Goal: Share content: Share content

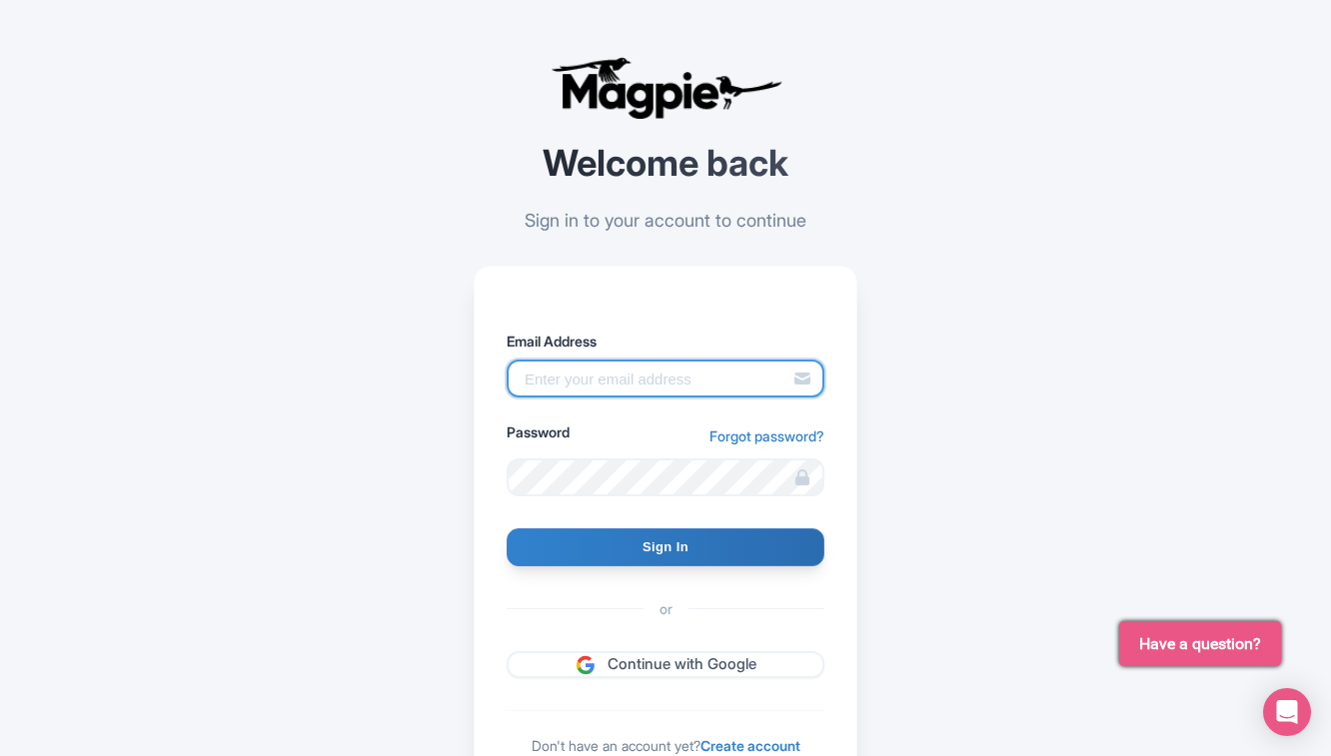
click at [590, 375] on input "Email Address" at bounding box center [666, 379] width 318 height 38
type input "connor@seesight-tours.com"
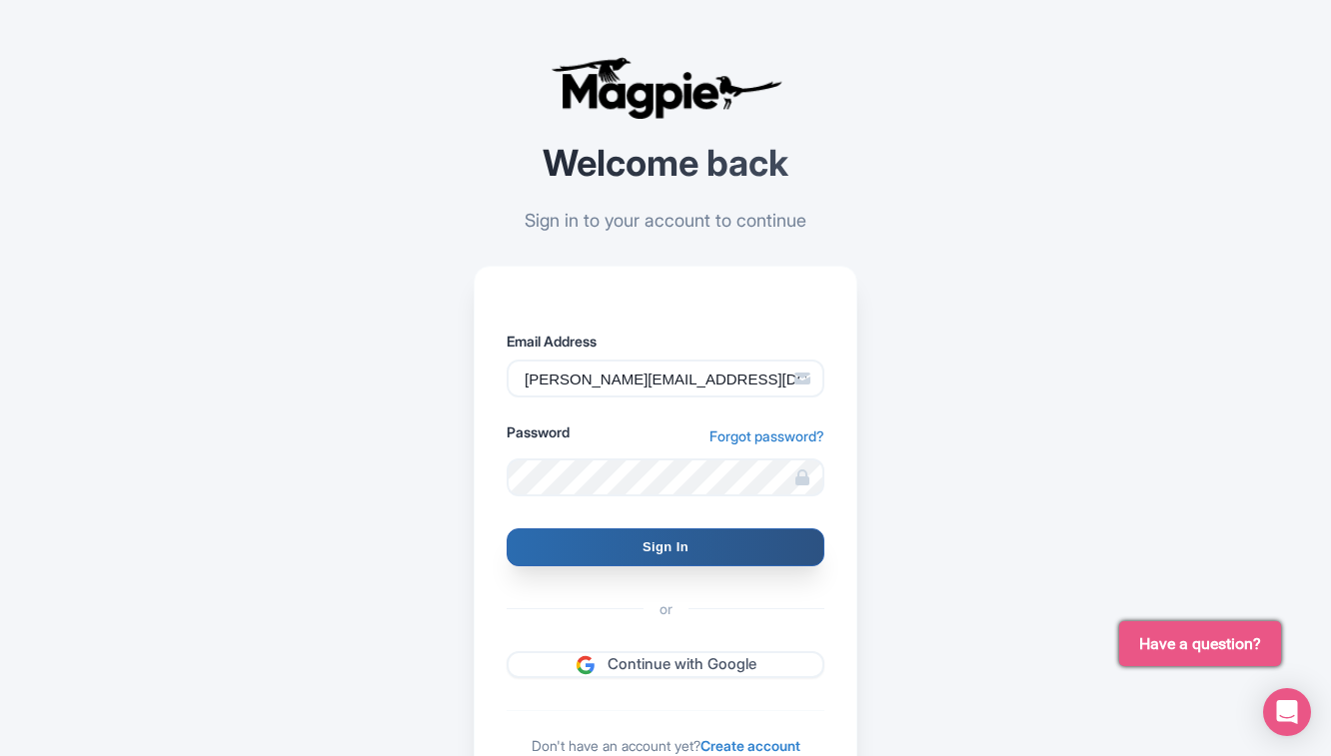
click at [671, 565] on input "Sign In" at bounding box center [666, 548] width 318 height 38
type input "Signing in..."
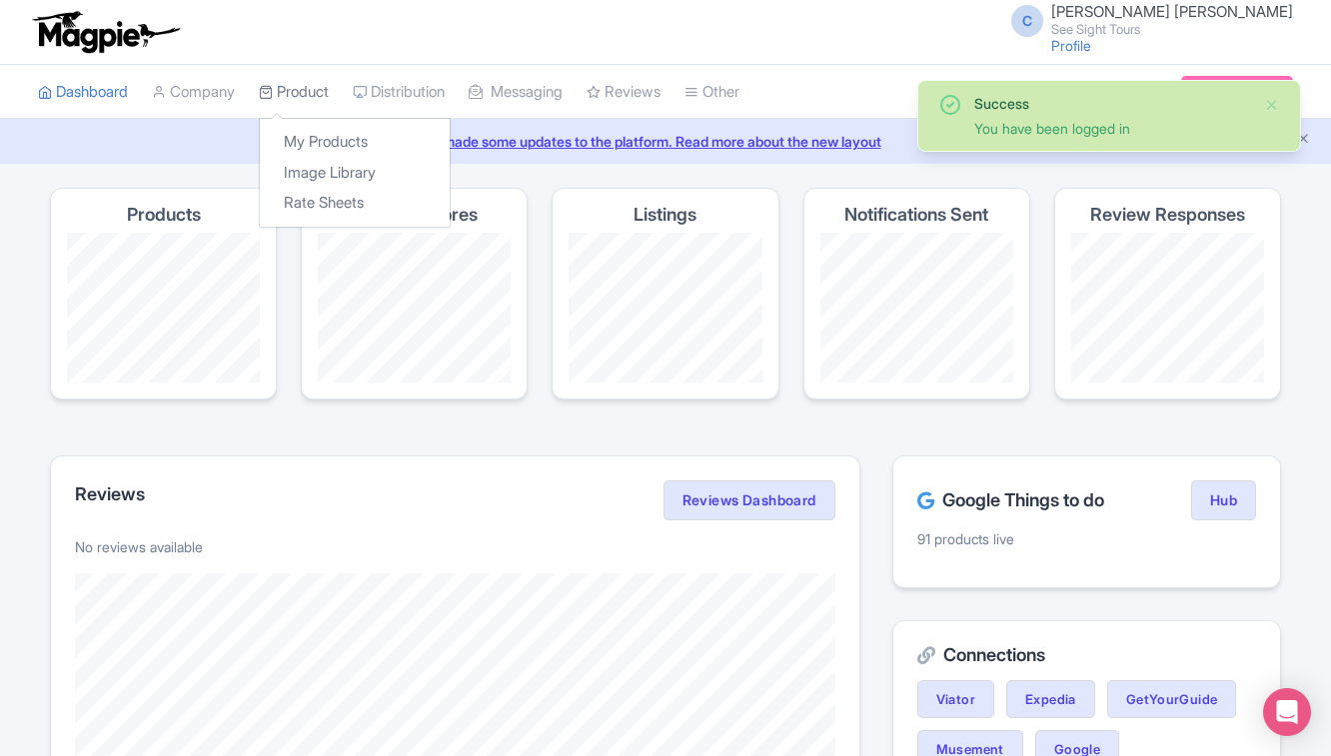
click at [288, 91] on link "Product" at bounding box center [294, 92] width 70 height 55
click at [306, 135] on link "My Products" at bounding box center [355, 142] width 190 height 31
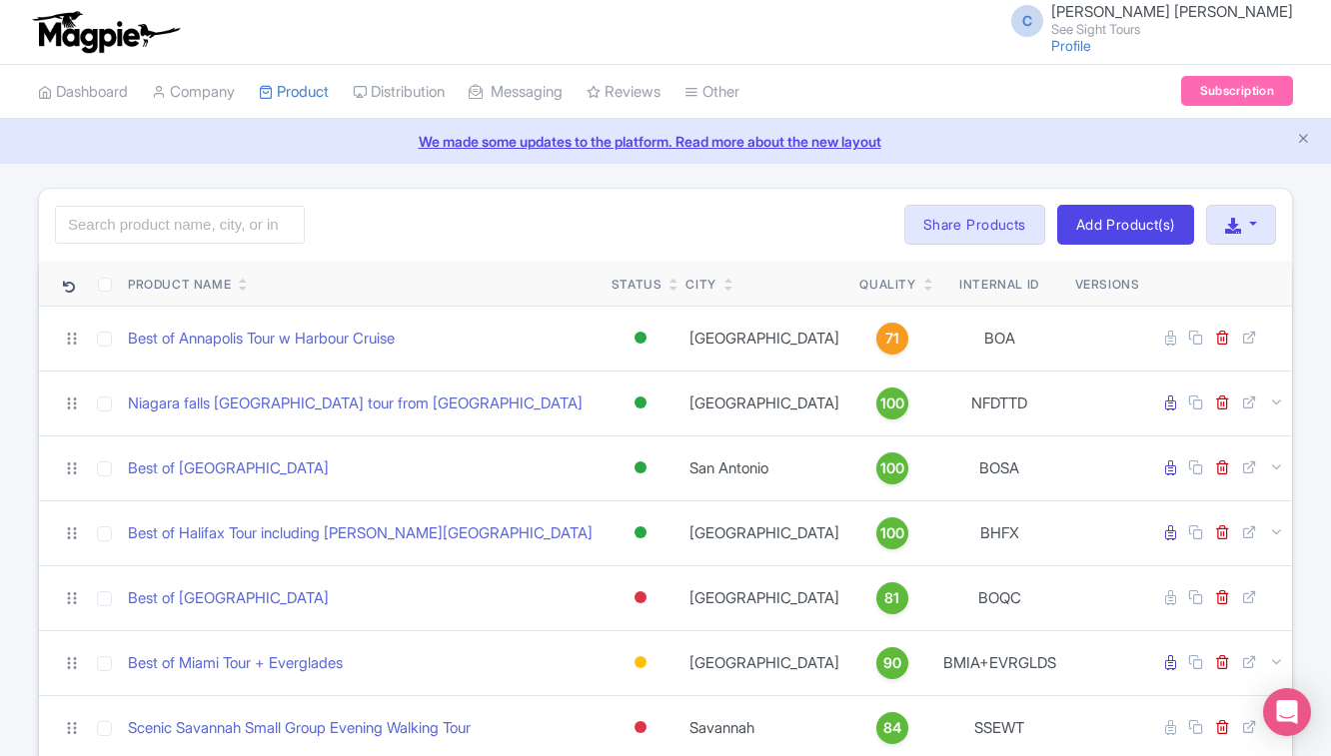
click at [233, 245] on div "Search Bulk Actions Delete Add to Collection Share Products Add to Collection C…" at bounding box center [665, 225] width 1253 height 72
click at [224, 240] on input "search" at bounding box center [180, 225] width 250 height 38
type input "man"
click button "Search" at bounding box center [0, 0] width 0 height 0
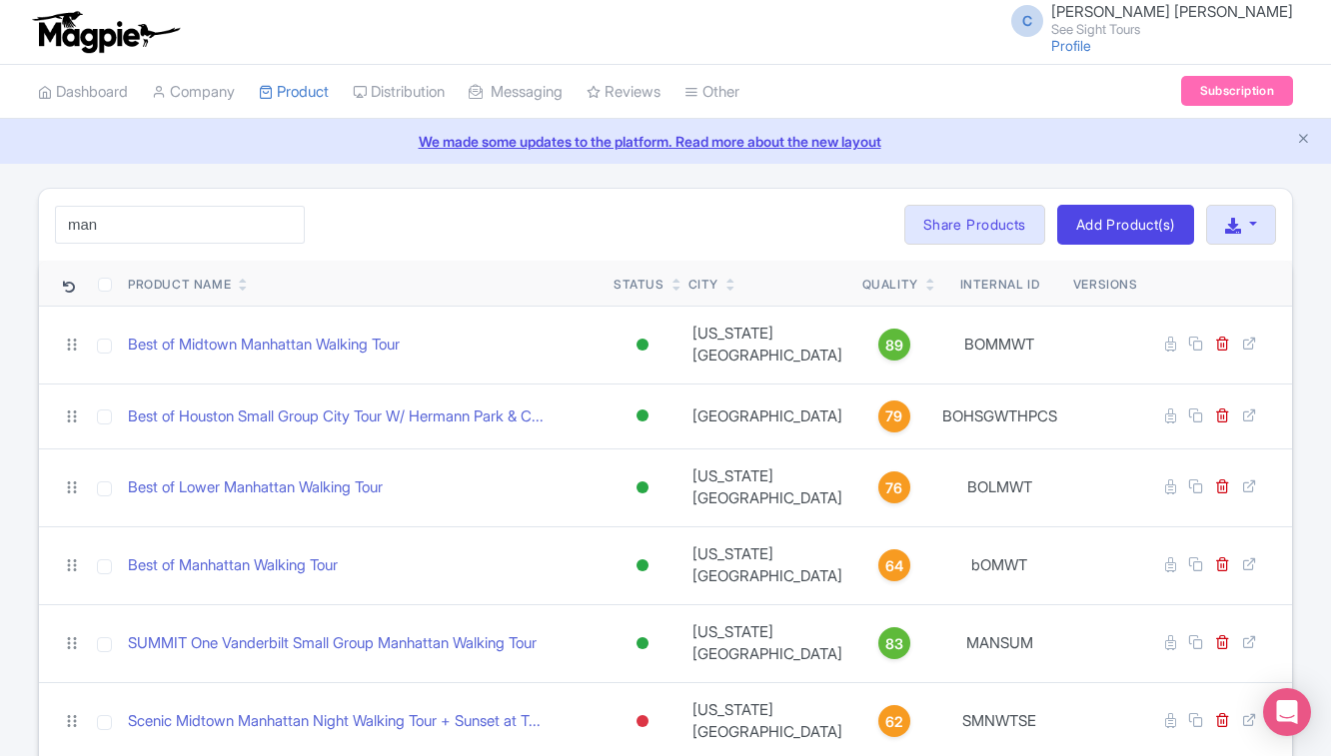
click at [458, 231] on div "man Search Bulk Actions Delete Add to Collection Share Products Add to Collecti…" at bounding box center [665, 225] width 1253 height 72
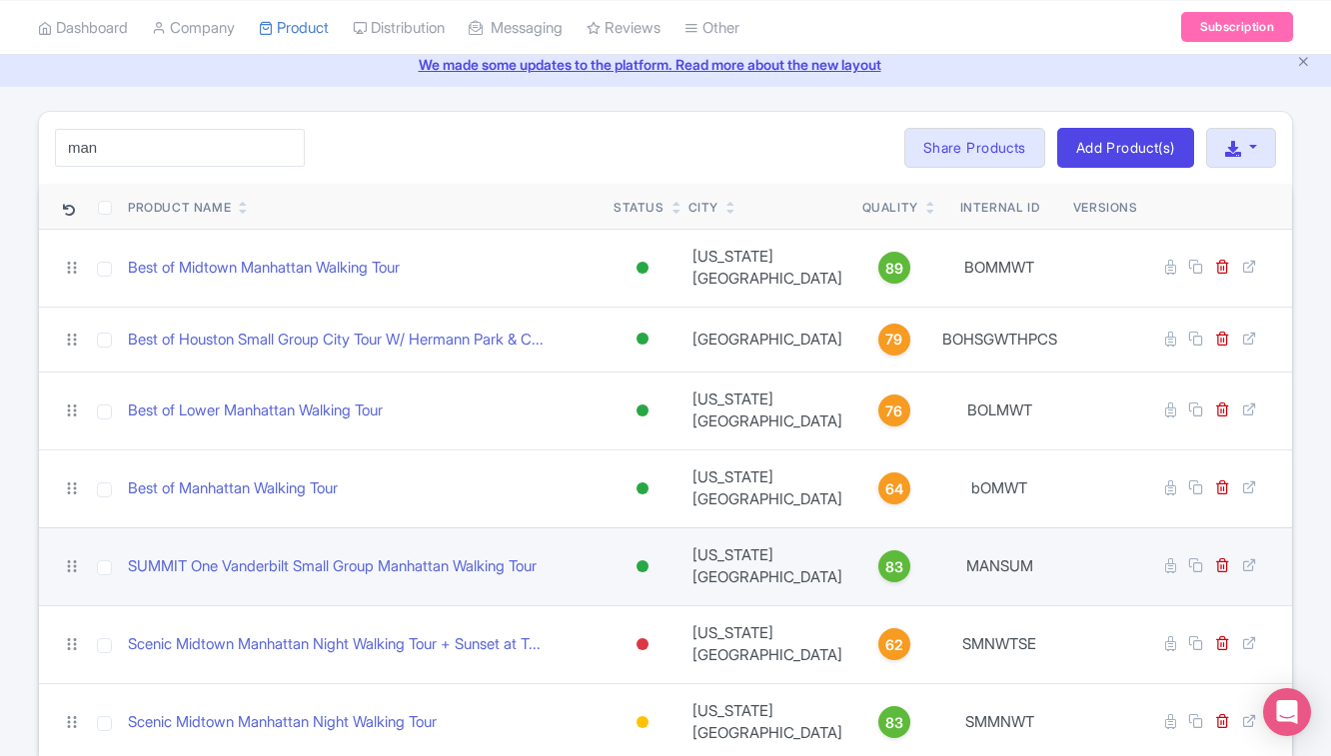
scroll to position [91, 0]
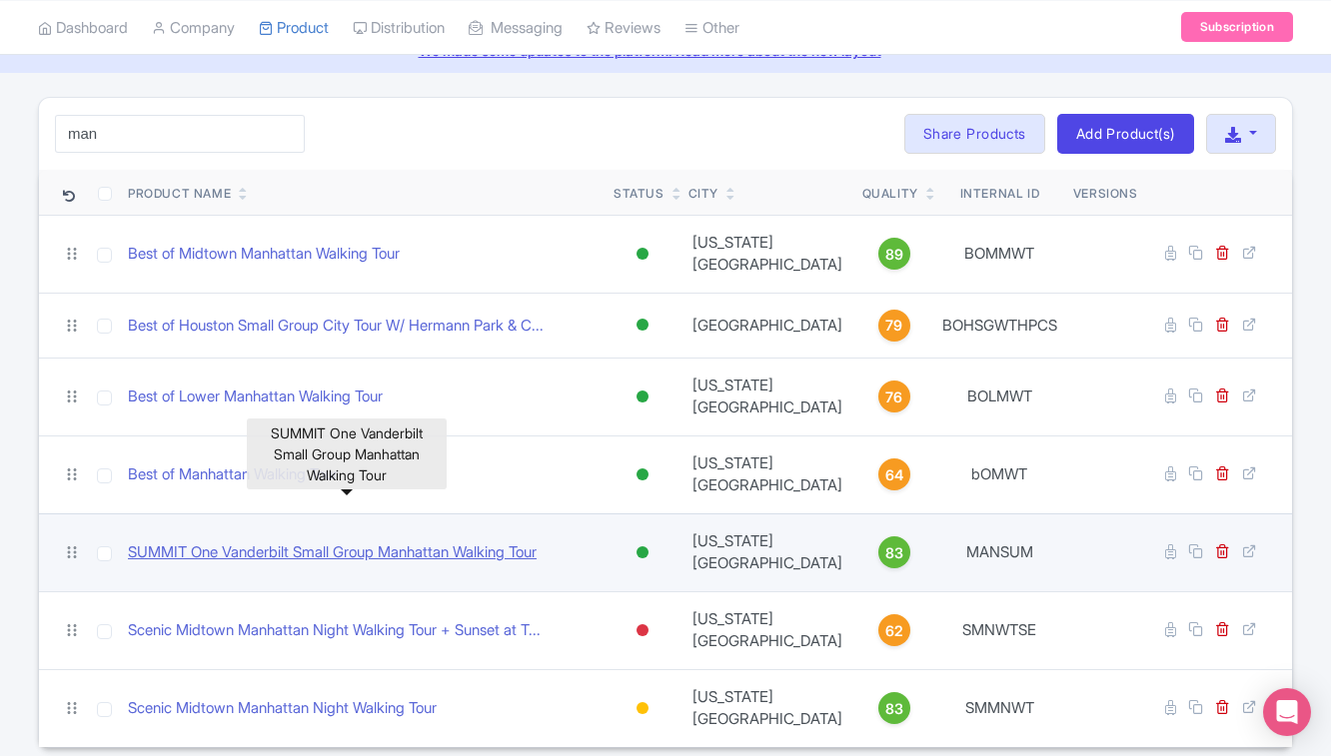
click at [293, 542] on link "SUMMIT One Vanderbilt Small Group Manhattan Walking Tour" at bounding box center [332, 553] width 409 height 23
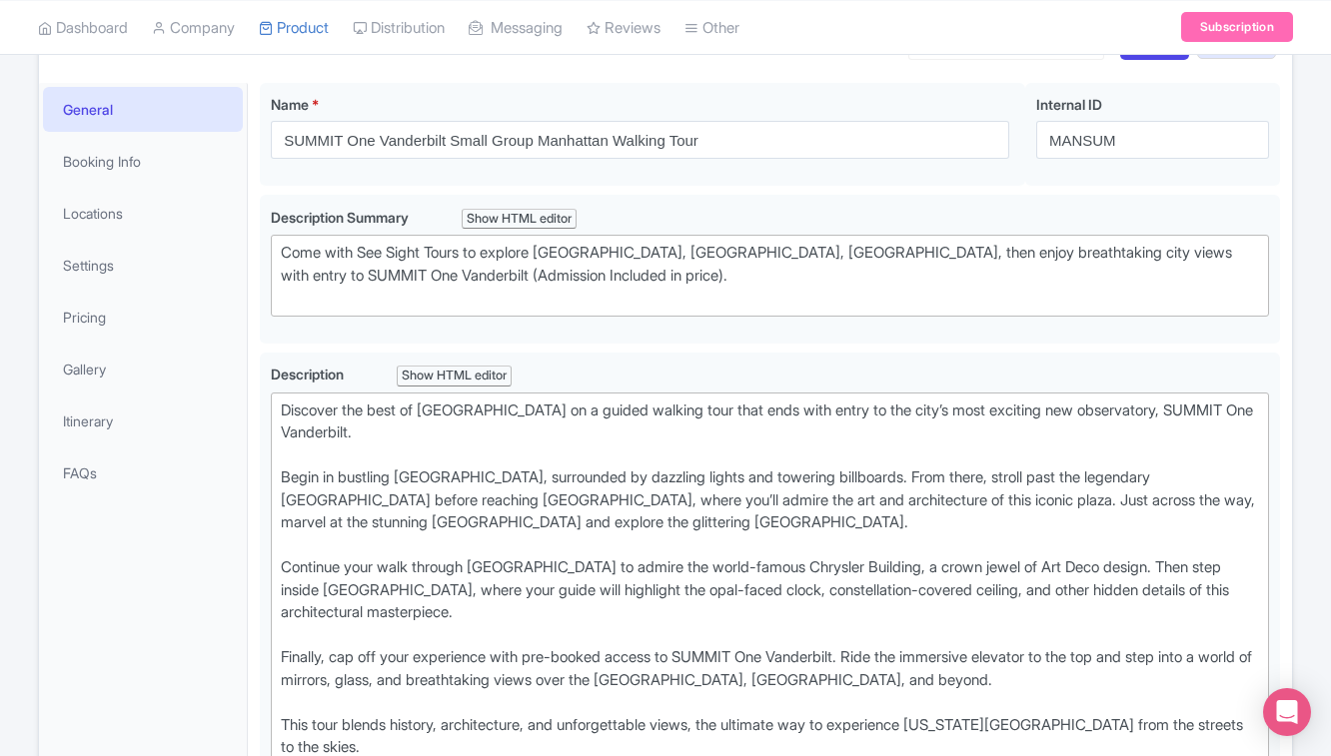
scroll to position [129, 0]
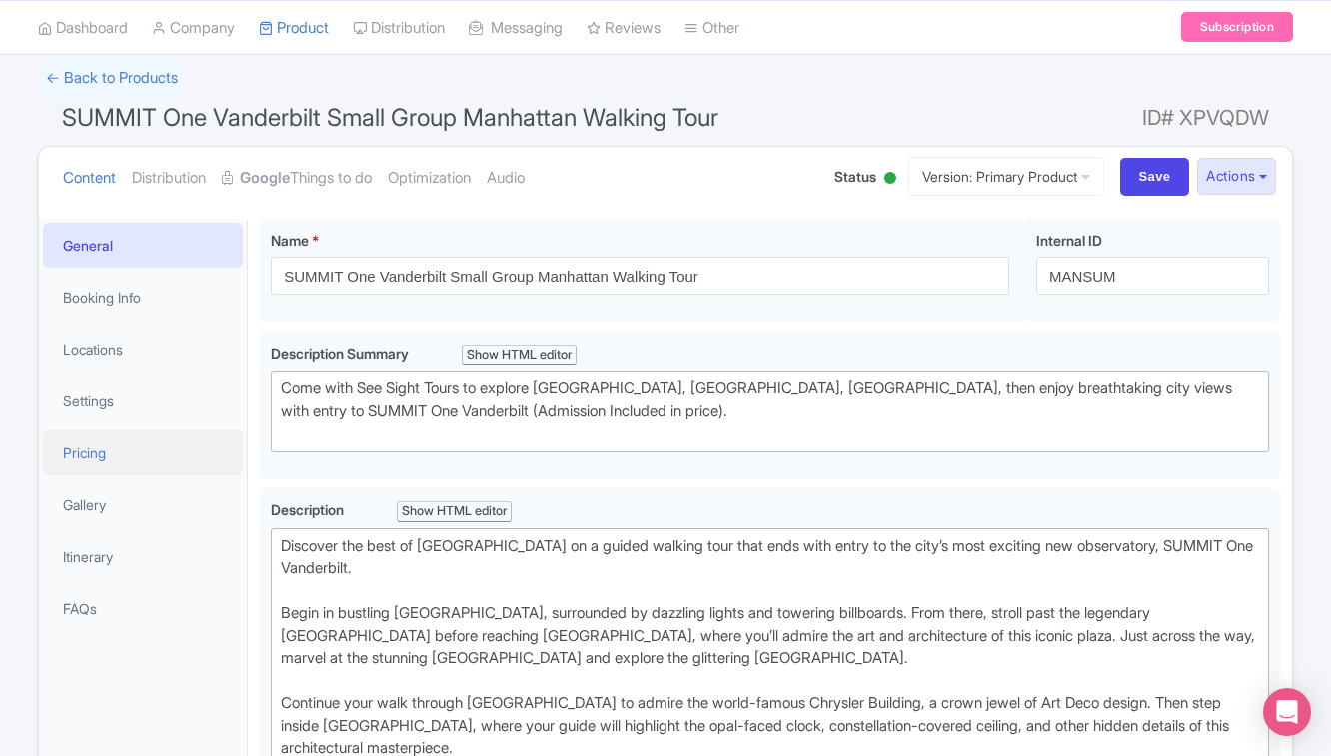
click at [108, 452] on link "Pricing" at bounding box center [143, 453] width 200 height 45
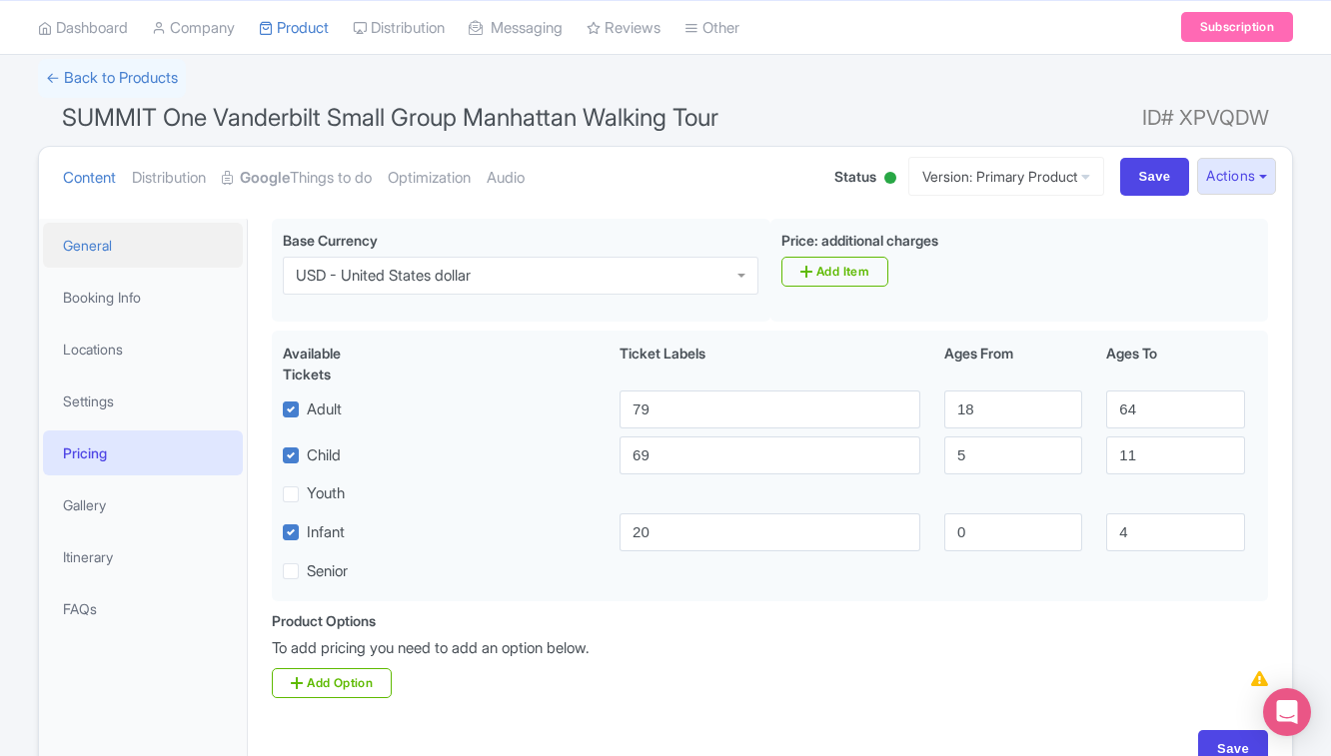
click at [85, 247] on link "General" at bounding box center [143, 245] width 200 height 45
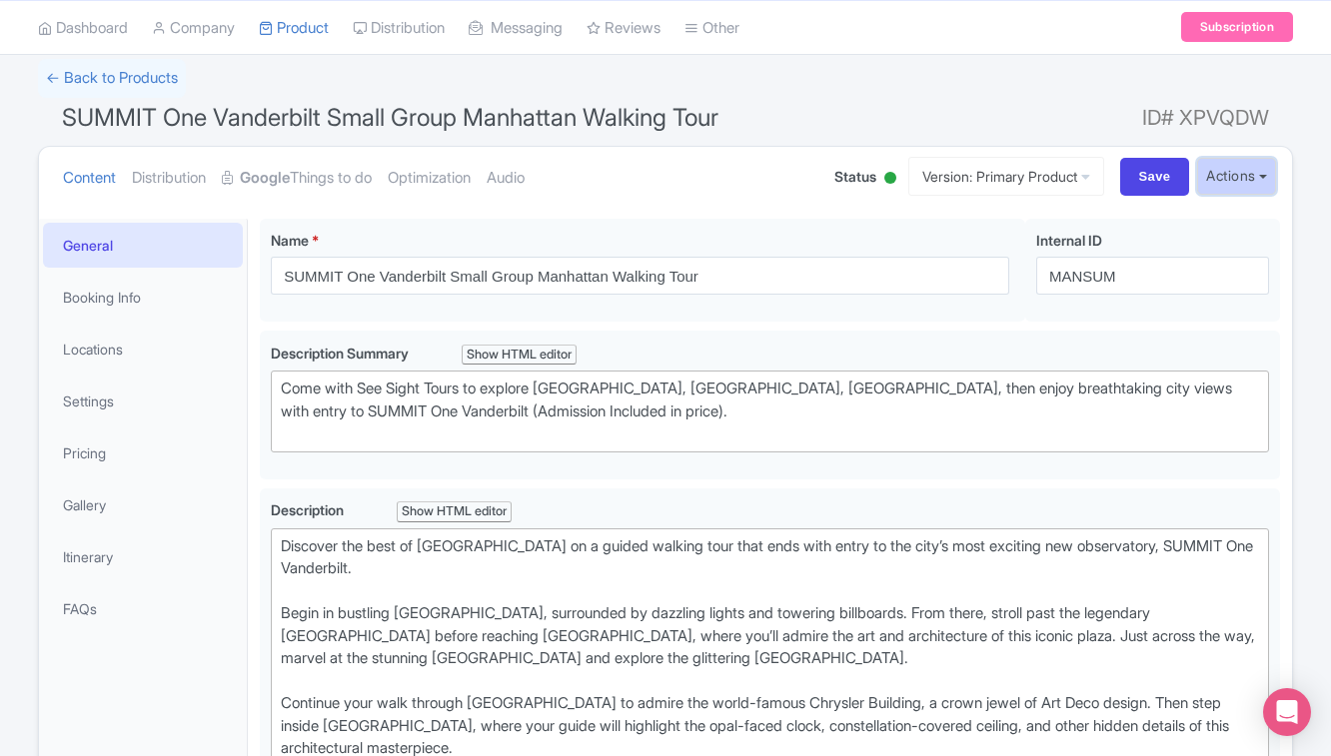
click at [1240, 184] on button "Actions" at bounding box center [1236, 176] width 79 height 37
click at [1186, 284] on link "Share Products" at bounding box center [1188, 282] width 190 height 31
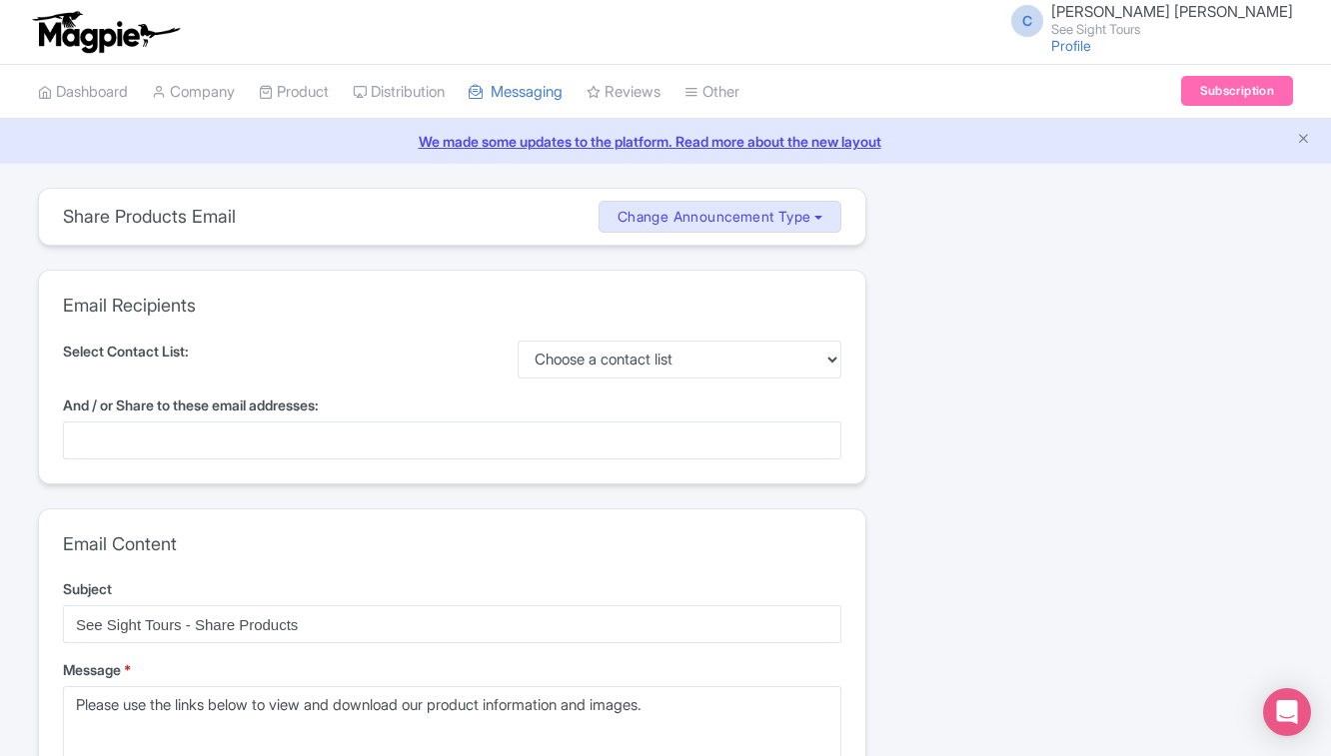
click at [208, 443] on div at bounding box center [452, 441] width 778 height 38
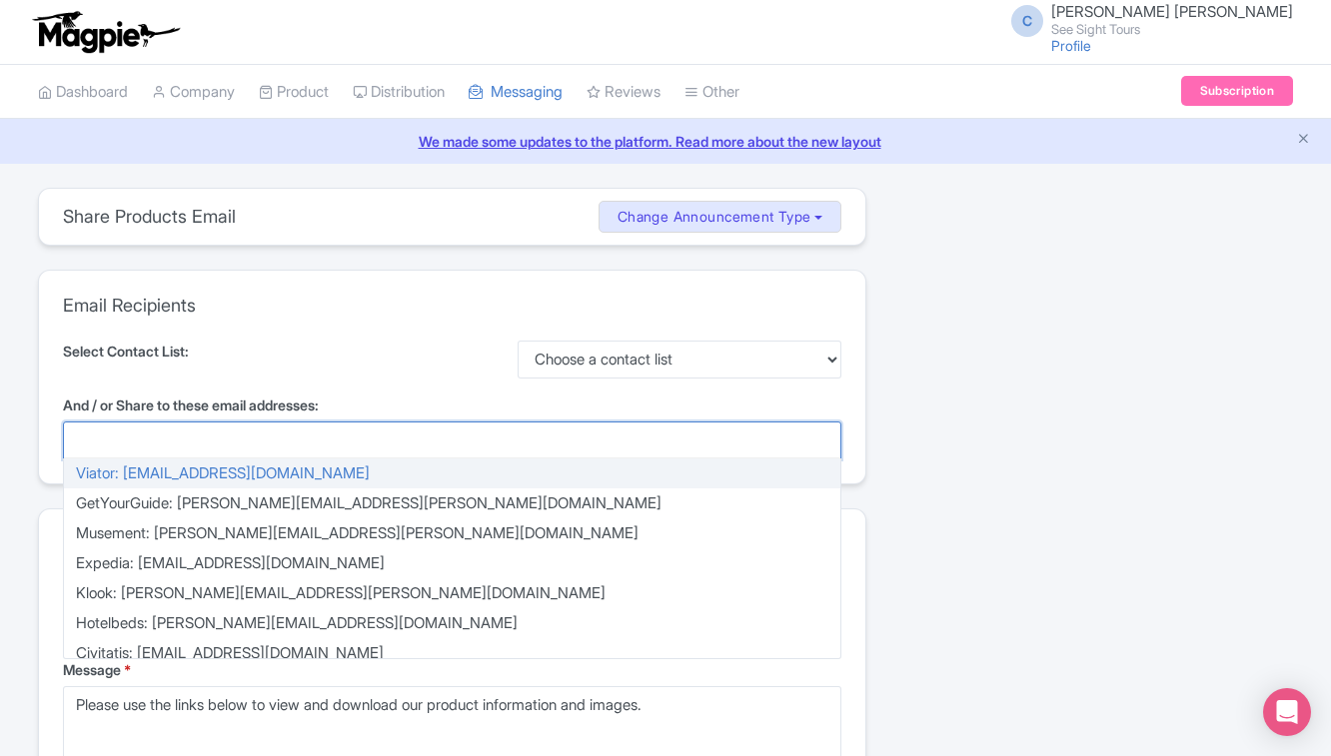
click at [252, 437] on div at bounding box center [452, 441] width 778 height 38
paste input "[EMAIL_ADDRESS][PERSON_NAME][DOMAIN_NAME]"
type input "[EMAIL_ADDRESS][PERSON_NAME][DOMAIN_NAME]"
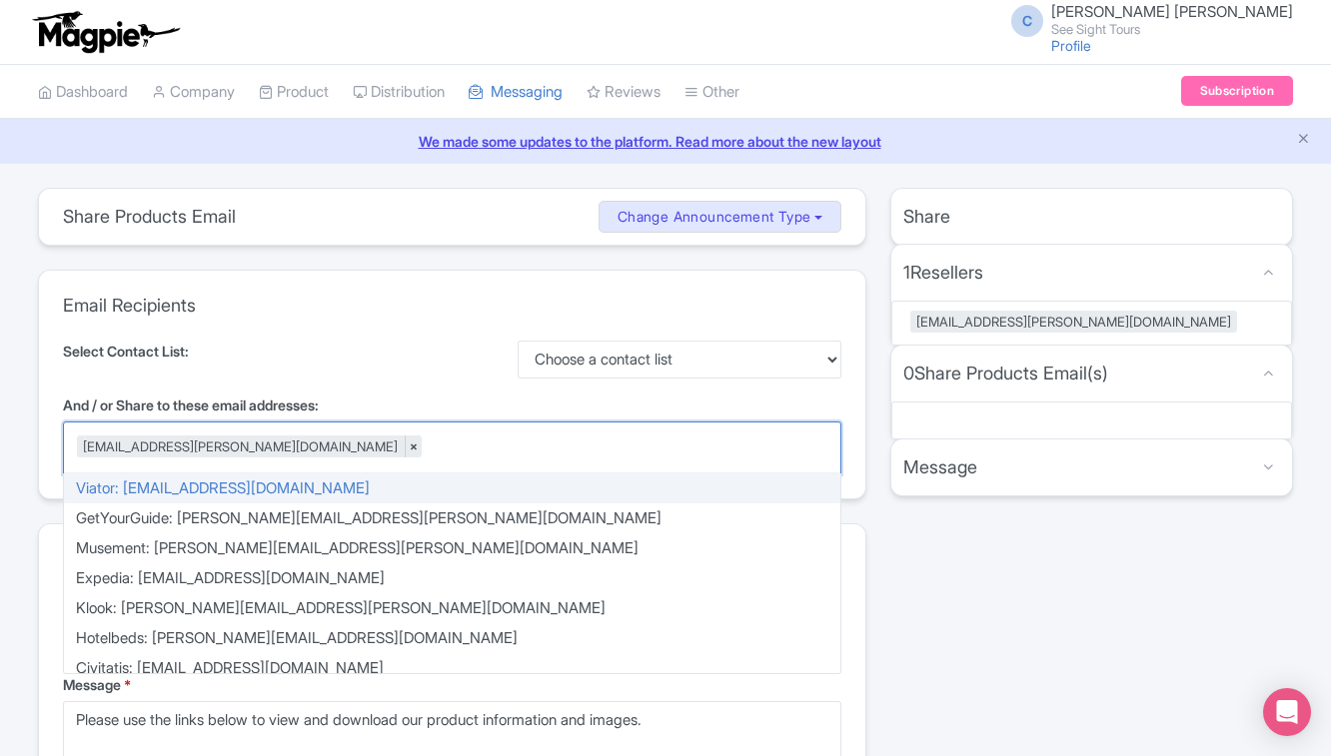
click at [314, 344] on div "Select Contact List: Choose a contact list" at bounding box center [452, 360] width 778 height 38
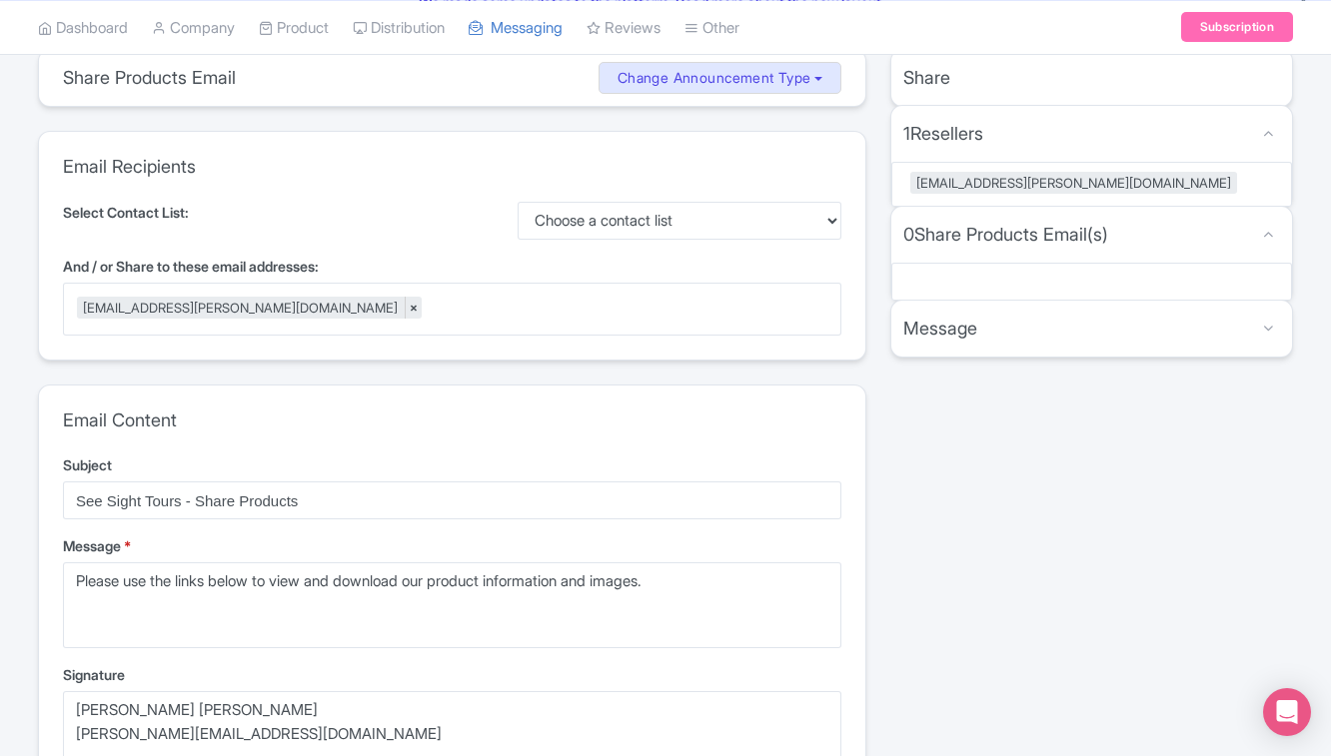
scroll to position [304, 0]
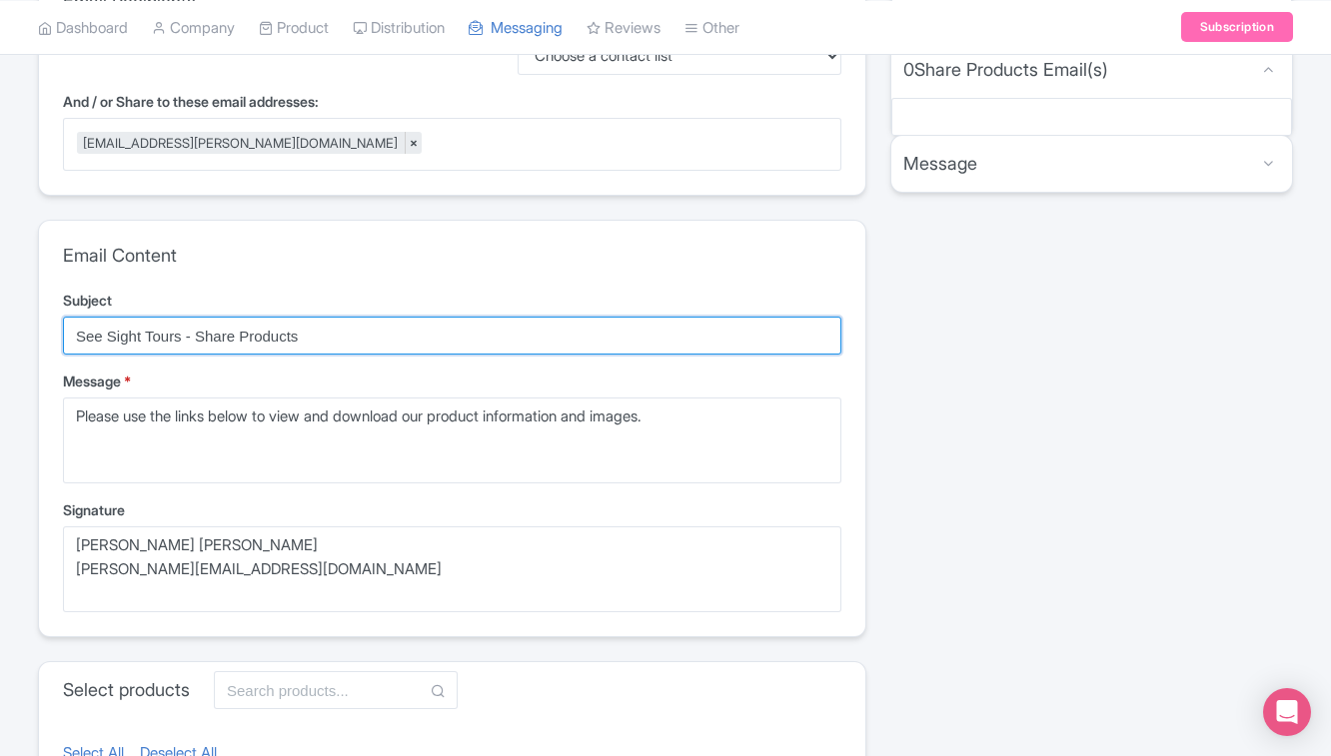
drag, startPoint x: 333, startPoint y: 330, endPoint x: 61, endPoint y: 337, distance: 271.9
click at [61, 337] on div "Email Content Subject See Sight Tours - Share Products Message * Please use the…" at bounding box center [452, 429] width 826 height 417
click at [335, 338] on input "Best of Midtown Manhatten Walking TOur + SUMMIT One" at bounding box center [452, 336] width 778 height 38
type input "Best of Midtown Manhatten Walking Tour + SUMMIT One"
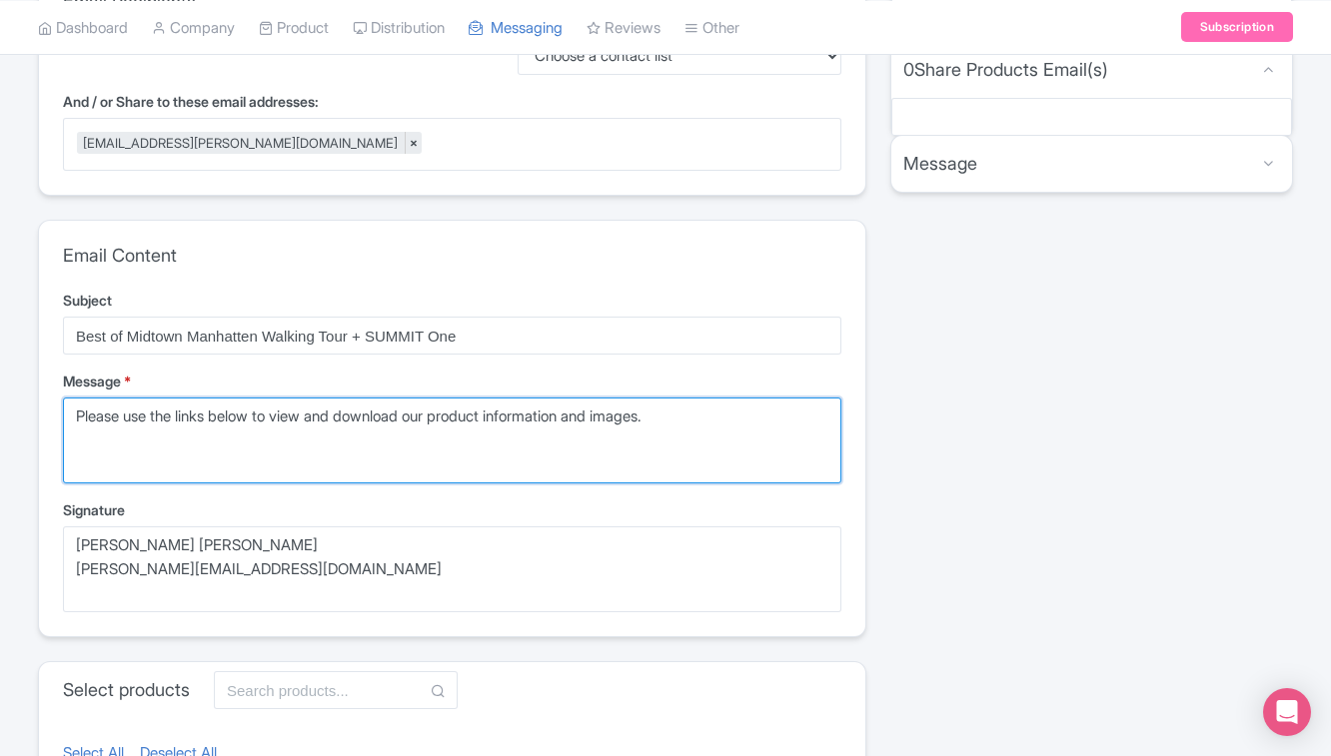
drag, startPoint x: 740, startPoint y: 428, endPoint x: 38, endPoint y: 409, distance: 702.6
click at [39, 409] on div "Email Content Subject Best of Midtown Manhatten Walking Tour + SUMMIT One Messa…" at bounding box center [452, 429] width 826 height 417
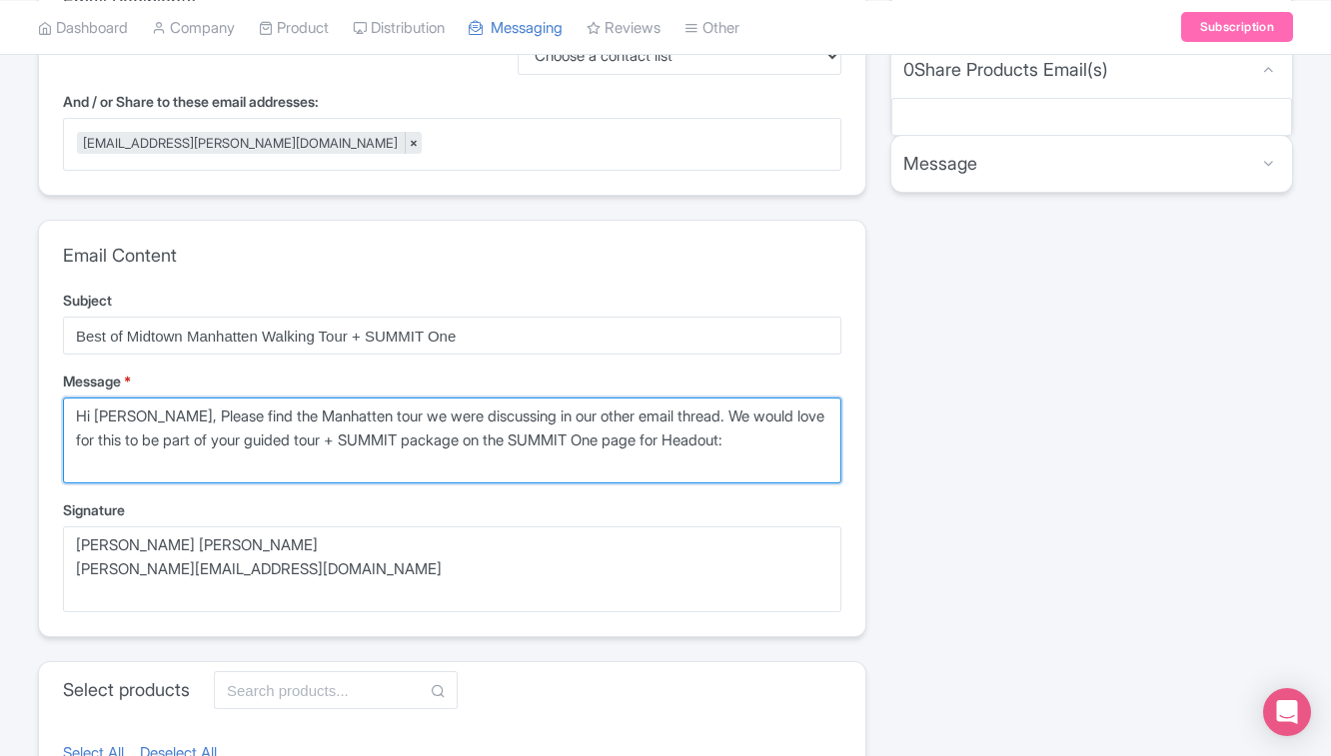
paste textarea "https://www.headout.com/book/16722/select/?date=2025-10-30"
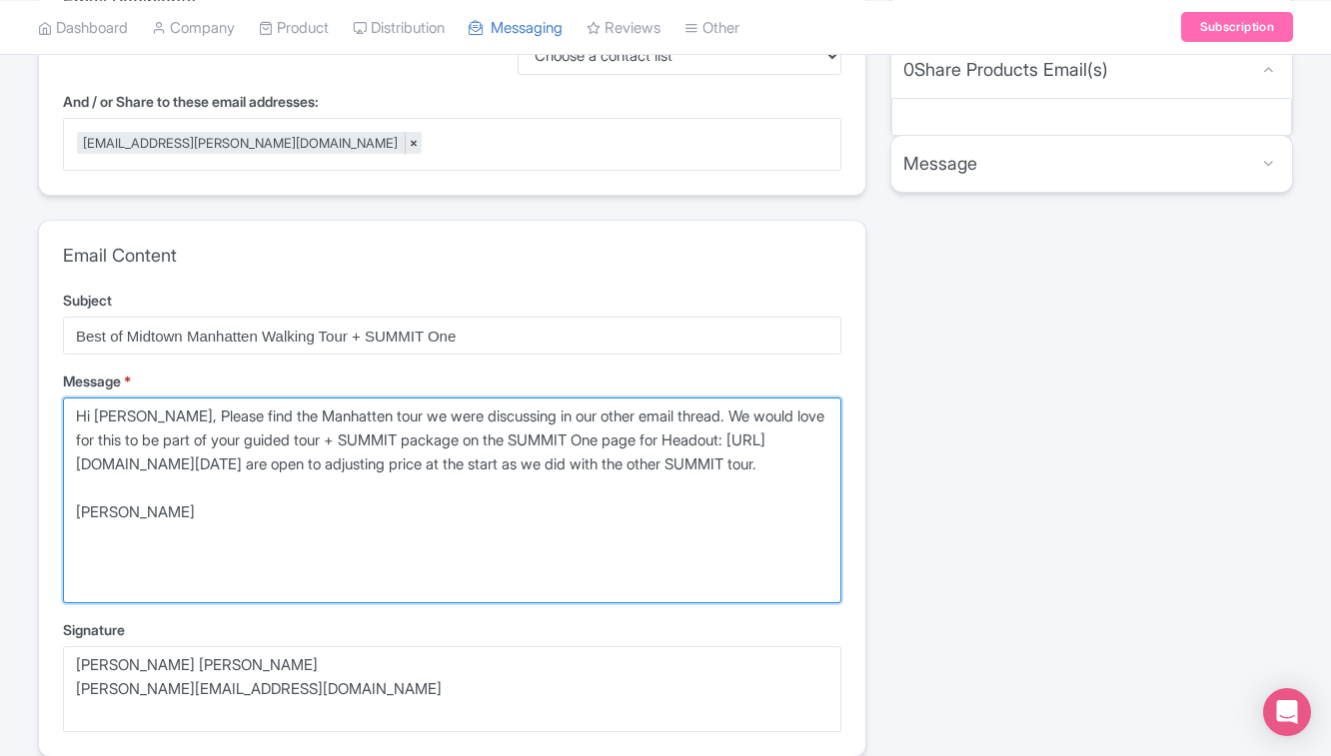
drag, startPoint x: 701, startPoint y: 520, endPoint x: 44, endPoint y: 396, distance: 669.0
click at [44, 396] on div "Email Content Subject Best of Midtown Manhatten Walking Tour + SUMMIT One Messa…" at bounding box center [452, 489] width 826 height 537
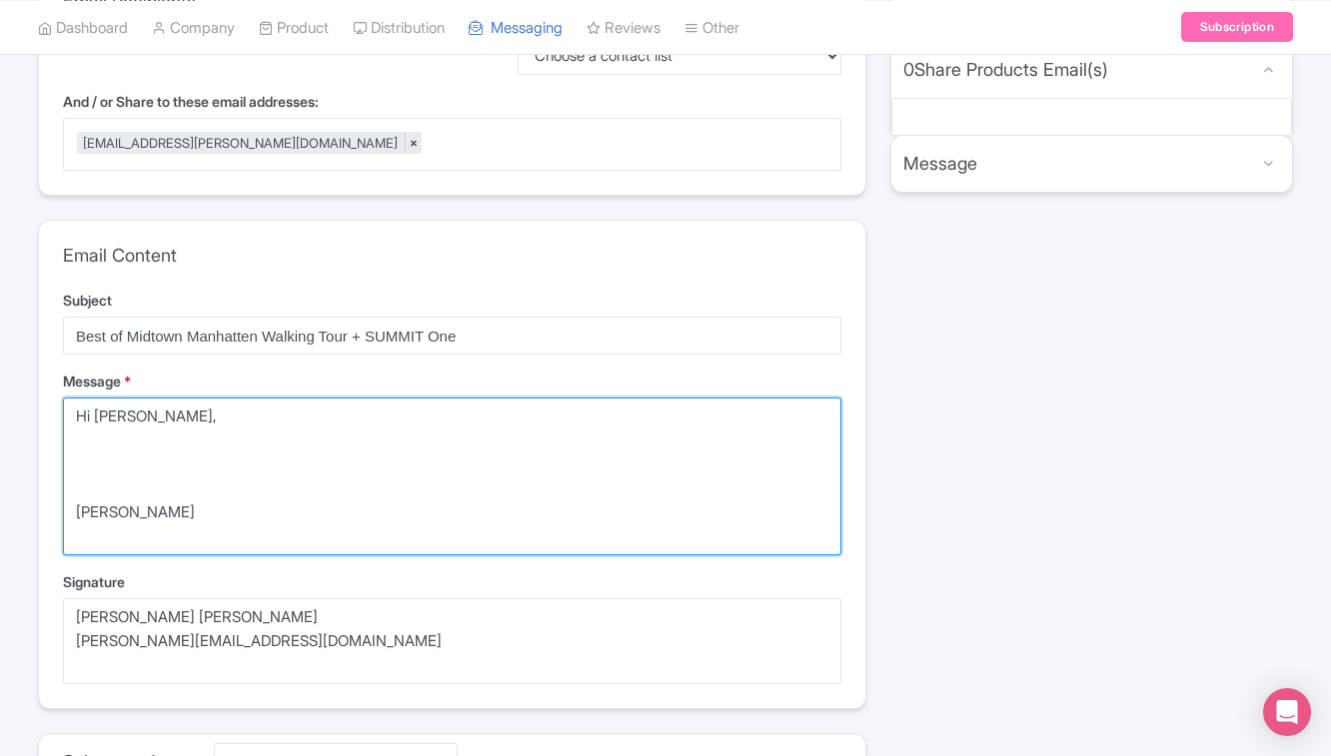
paste textarea "Please find the Manhattan tour we were discussing in our other email thread. We…"
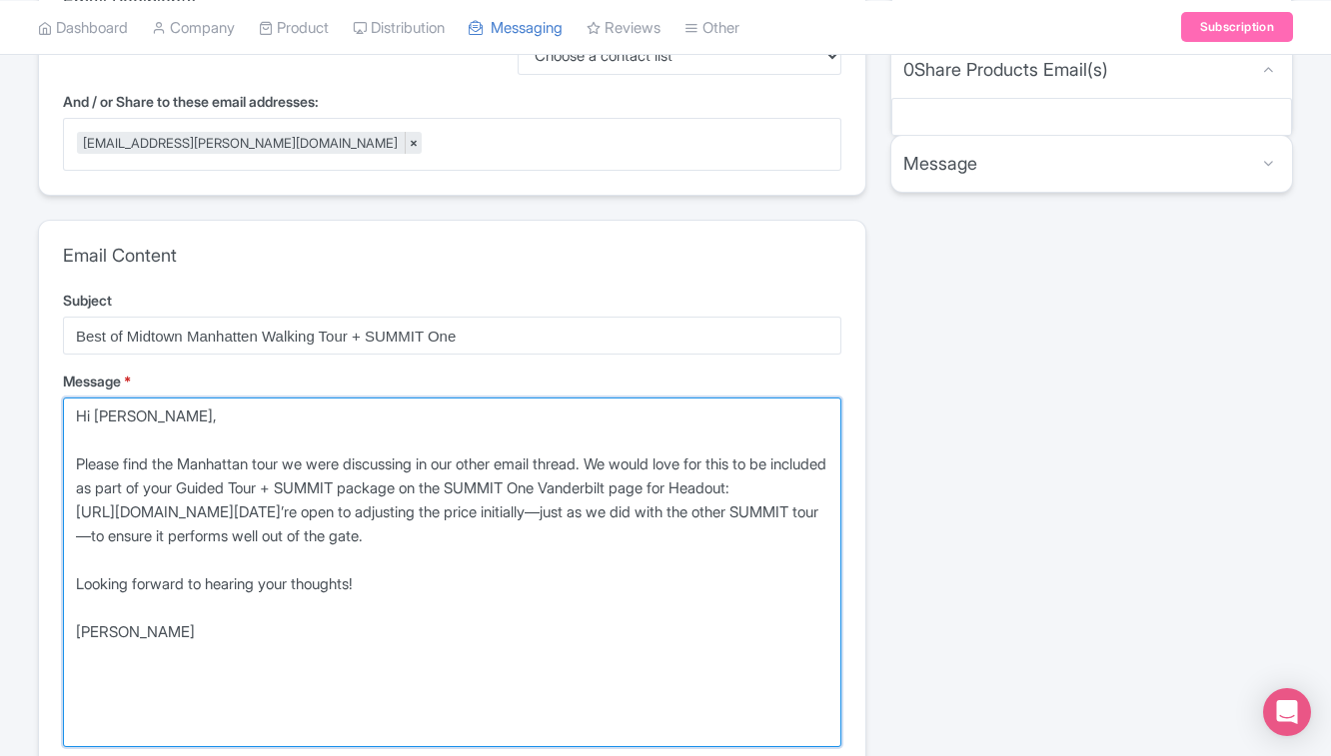
click at [124, 439] on textarea "Please use the links below to view and download our product information and ima…" at bounding box center [452, 573] width 778 height 350
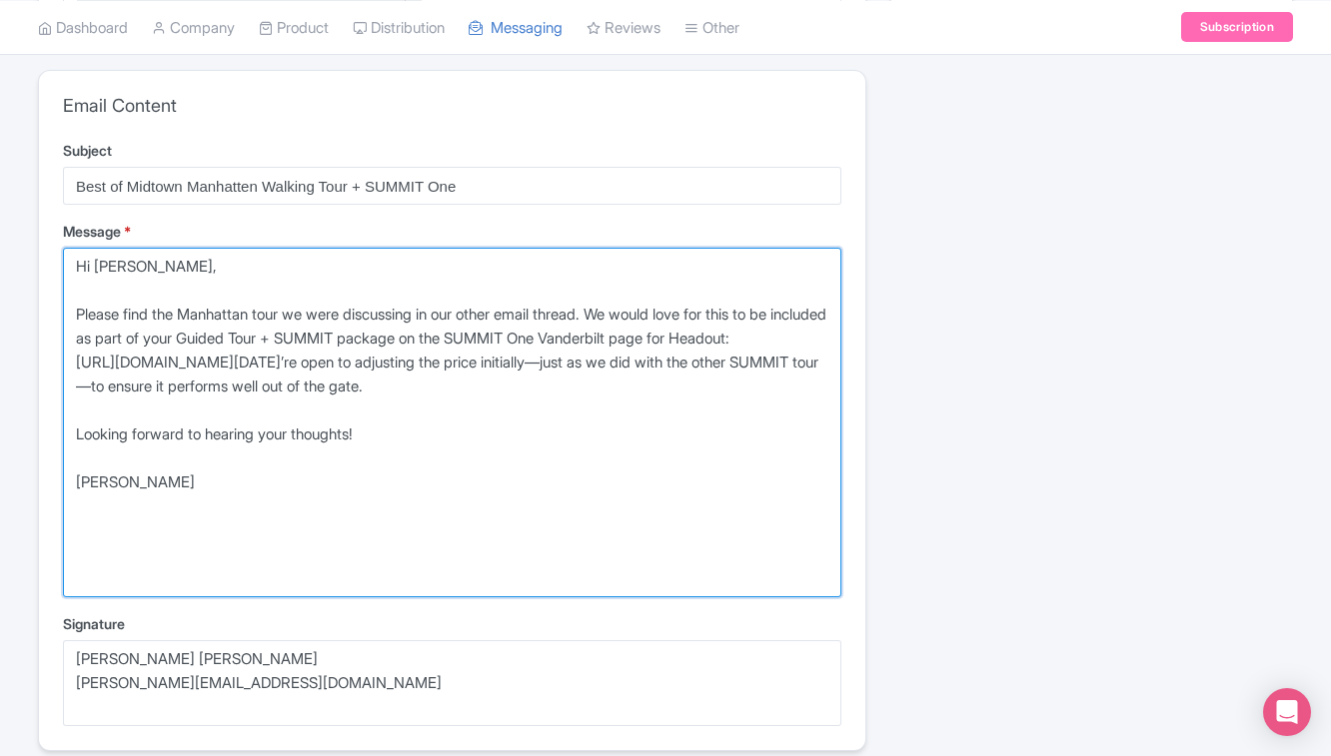
click at [373, 440] on textarea "Please use the links below to view and download our product information and ima…" at bounding box center [452, 423] width 778 height 350
click at [679, 440] on textarea "Please use the links below to view and download our product information and ima…" at bounding box center [452, 423] width 778 height 350
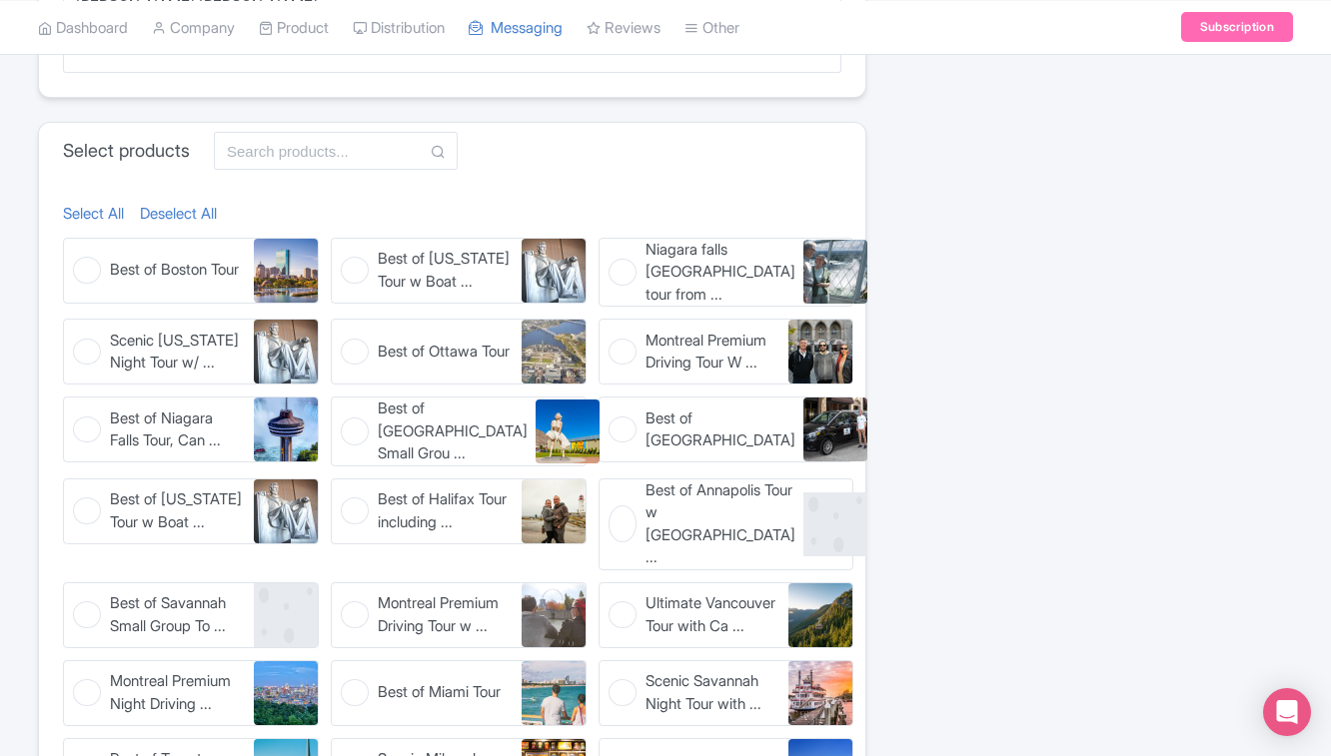
scroll to position [1114, 0]
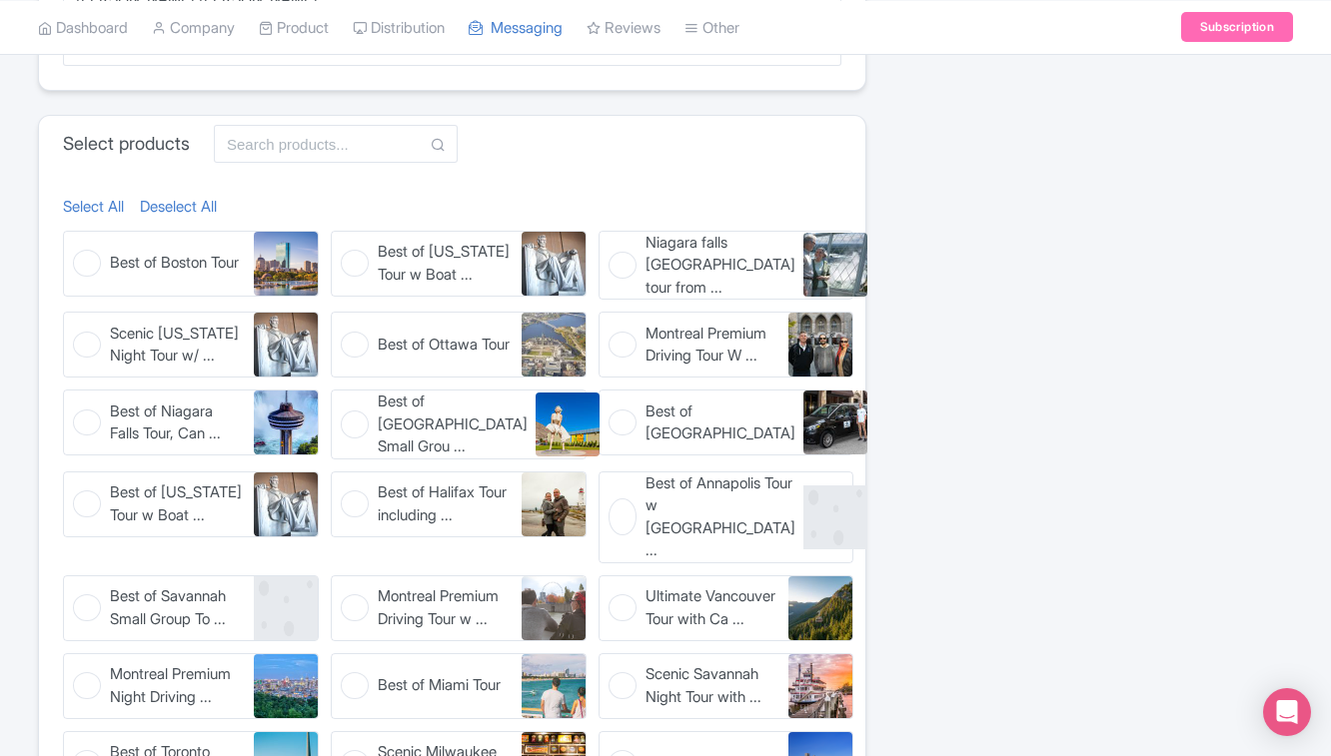
type textarea "Hi Tal, Please find the Manhattan tour we were discussing in our other email th…"
click at [270, 136] on input "text" at bounding box center [336, 144] width 244 height 38
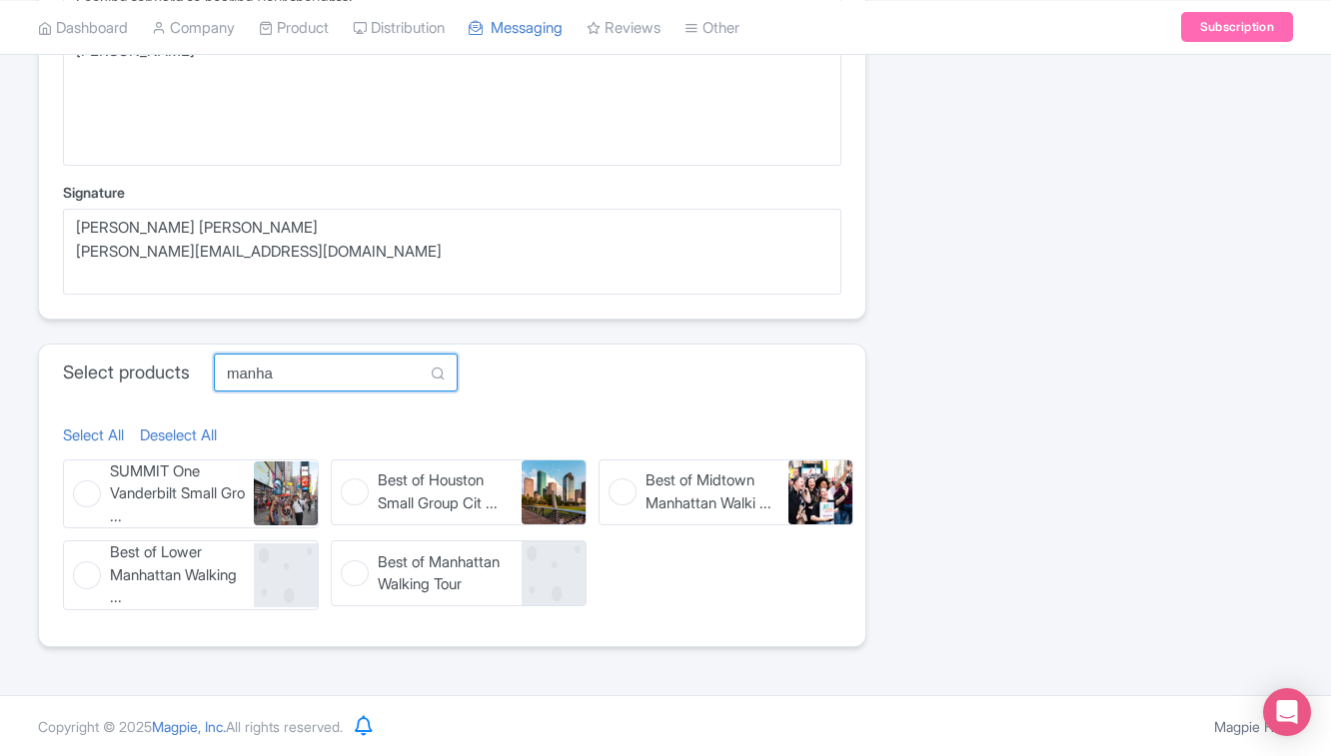
scroll to position [882, 0]
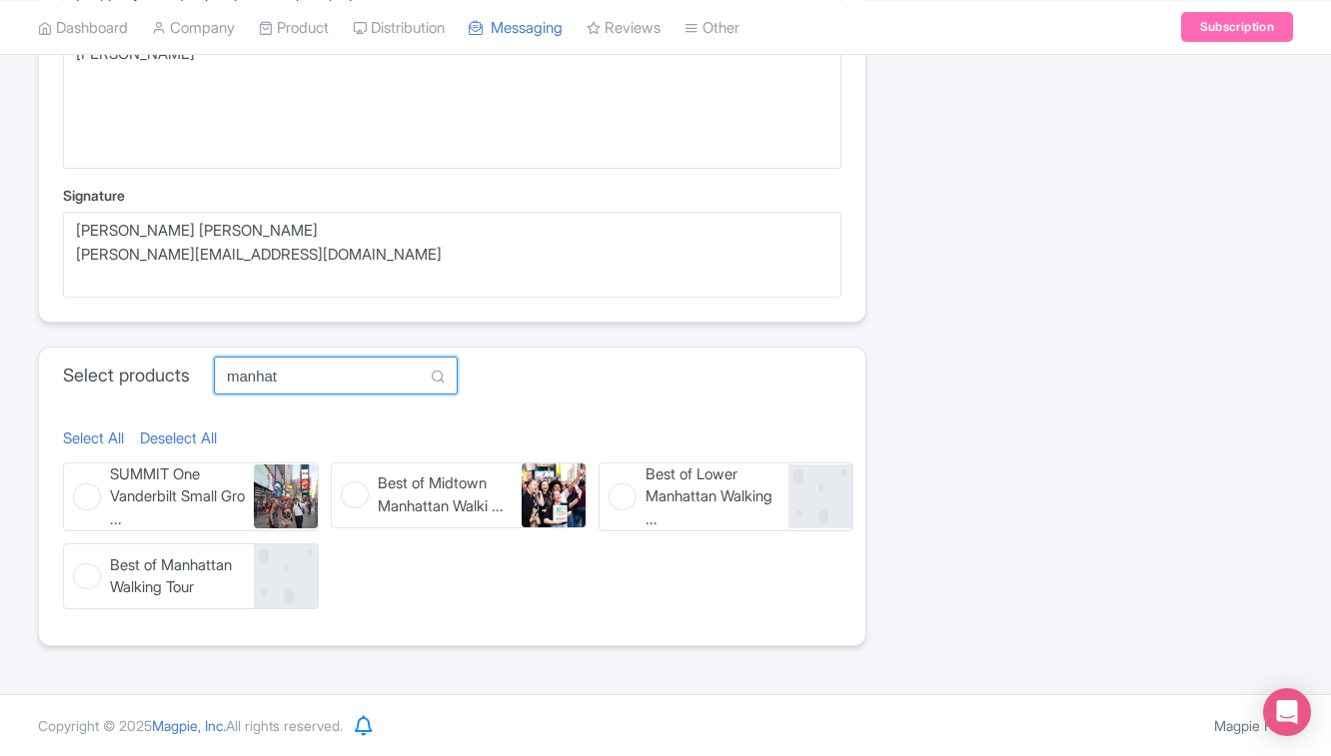
click at [345, 377] on input "manhat" at bounding box center [336, 376] width 244 height 38
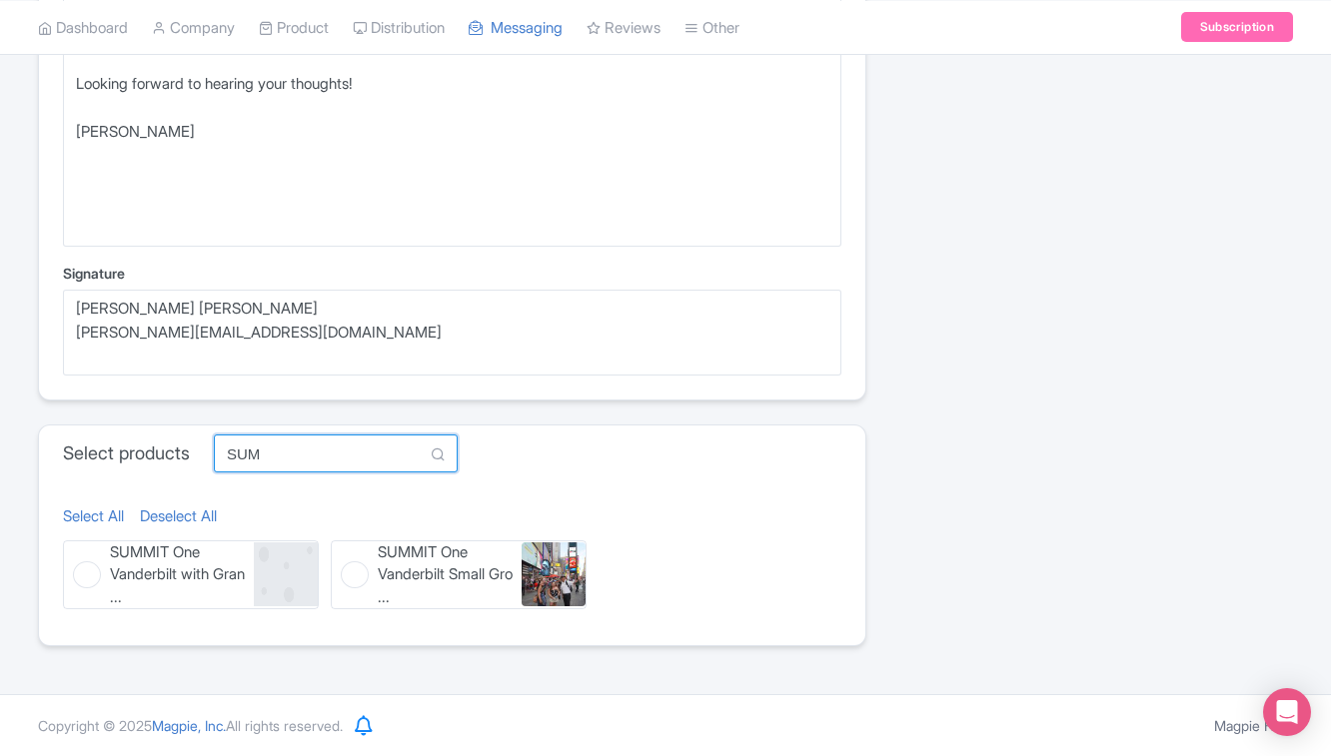
scroll to position [804, 0]
type input "SUMMIT"
click at [542, 470] on div "Select products SUMMIT MISSING INFO" at bounding box center [452, 454] width 826 height 56
click at [474, 599] on span "SUMMIT One Vanderbilt Small Gro ..." at bounding box center [445, 576] width 135 height 68
click at [344, 554] on input "SUMMIT One Vanderbilt Small Gro ... SUMMIT One Vanderbilt Small Group Manhattan…" at bounding box center [337, 547] width 13 height 13
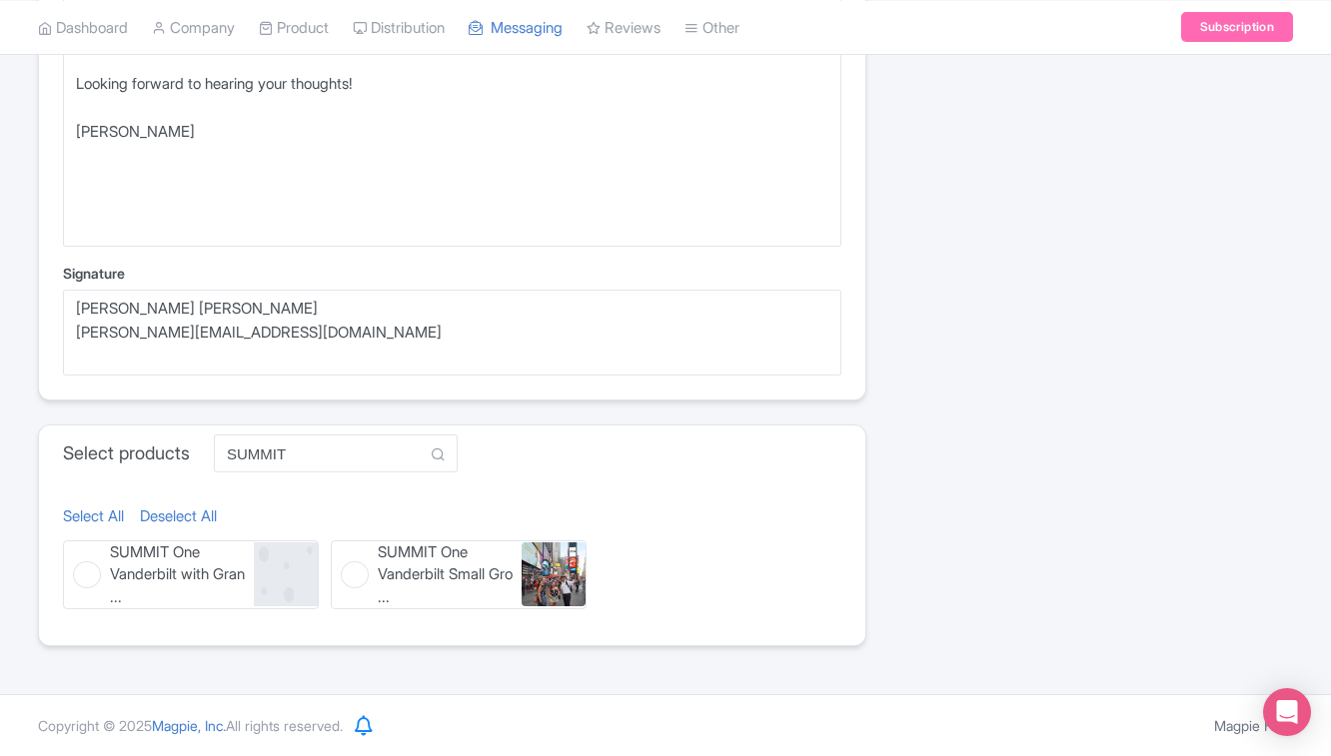
checkbox input "true"
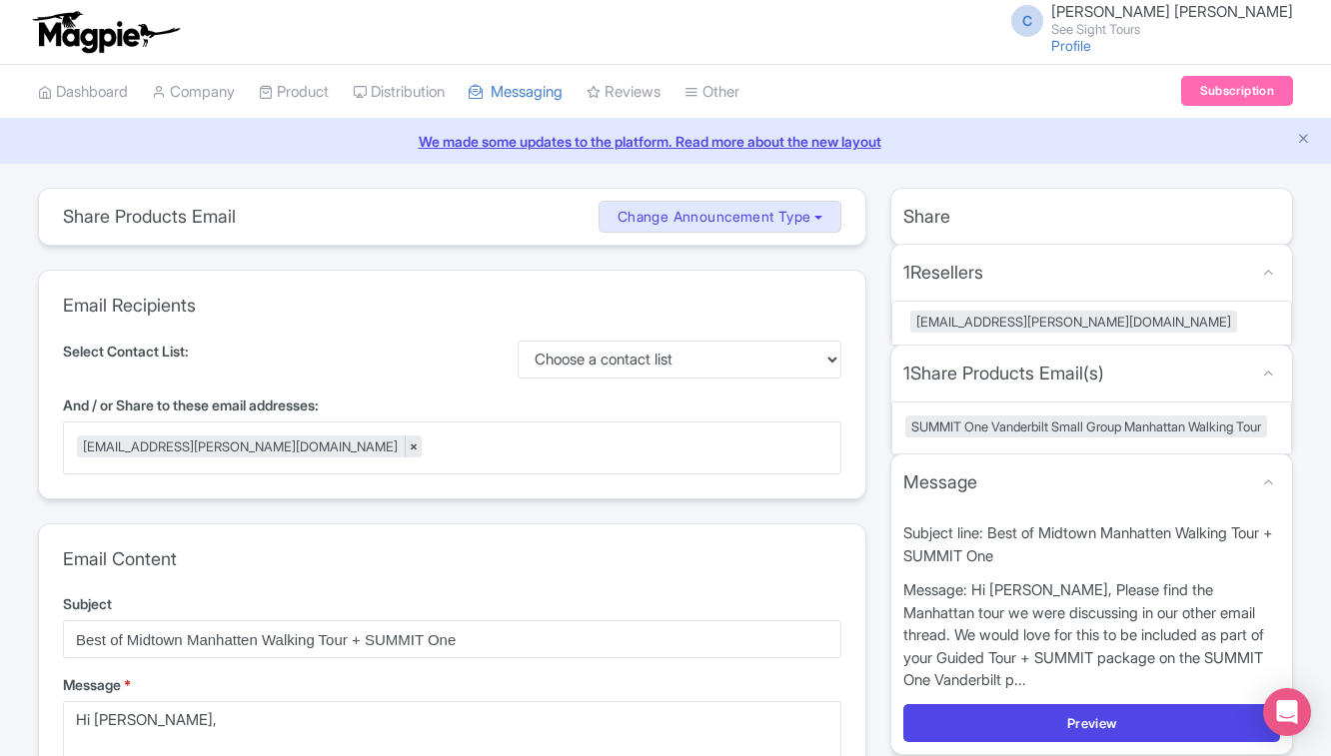
scroll to position [336, 0]
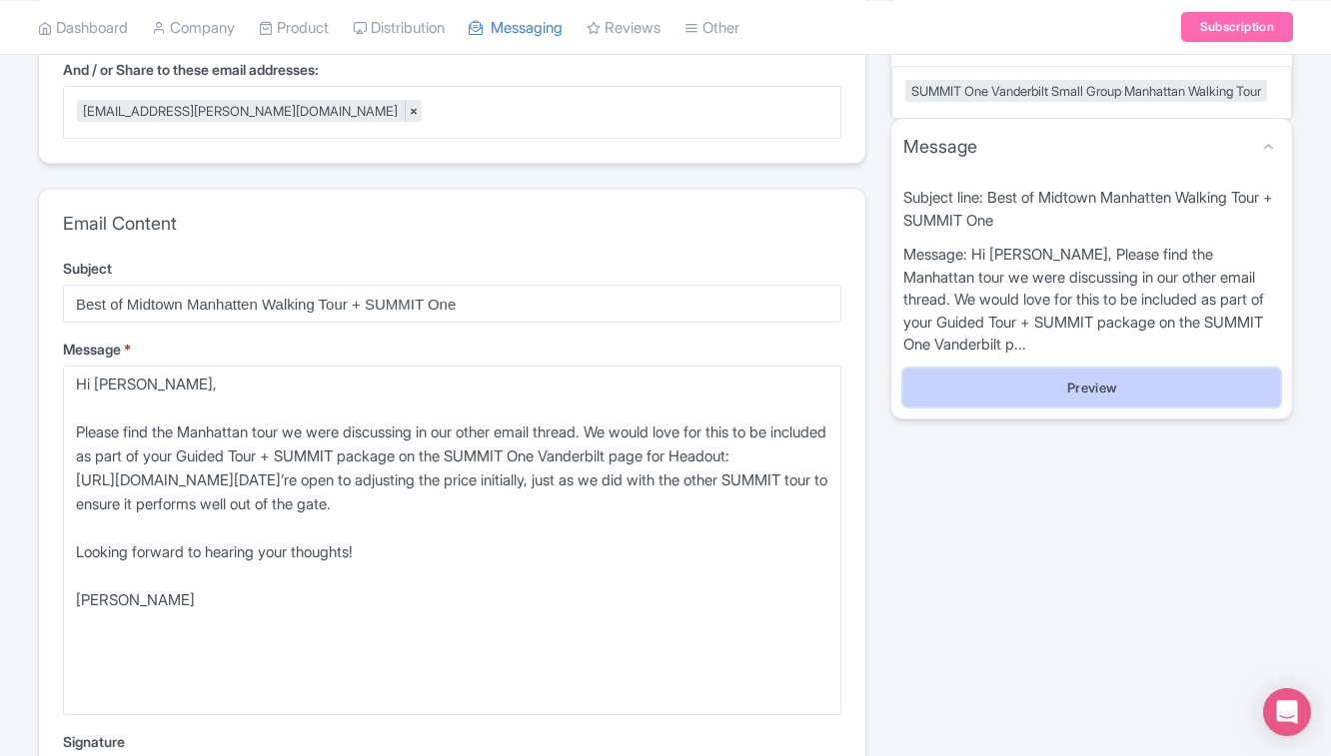
click at [1059, 407] on button "Preview" at bounding box center [1091, 388] width 377 height 38
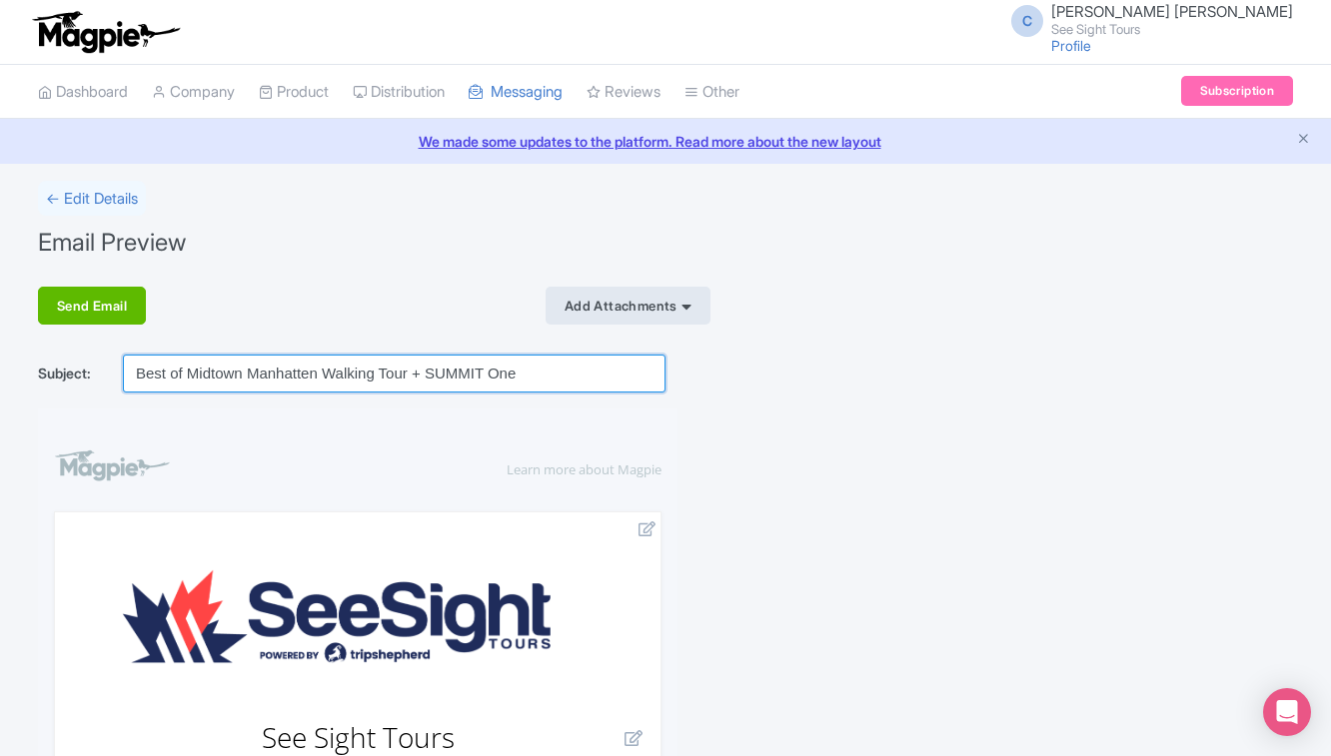
click at [550, 370] on input "Best of Midtown Manhatten Walking Tour + SUMMIT One" at bounding box center [394, 374] width 543 height 38
click at [134, 375] on input "Best of Midtown Manhatten Walking Tour + SUMMIT One" at bounding box center [394, 374] width 543 height 38
type input "SST Best of Midtown Manhatten Walking Tour + SUMMIT One"
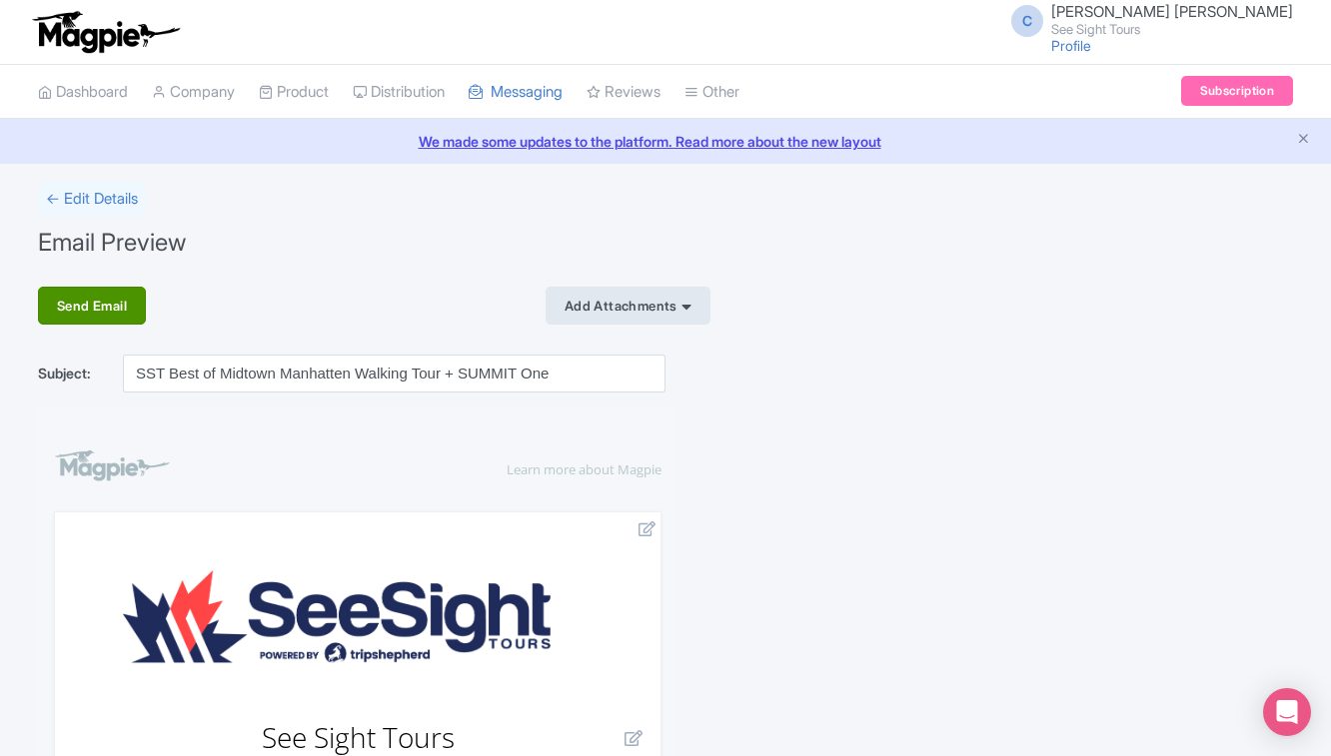
click at [127, 310] on div "Send Email" at bounding box center [92, 306] width 108 height 38
